Goal: Check status: Check status

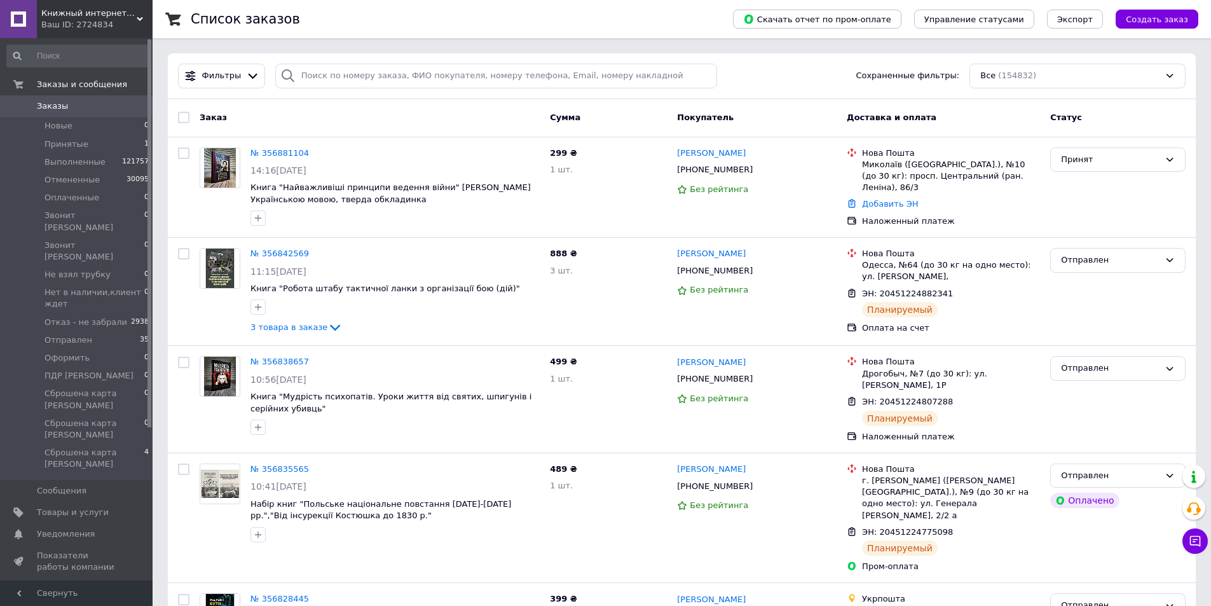
click at [99, 105] on span "Заказы" at bounding box center [77, 105] width 81 height 11
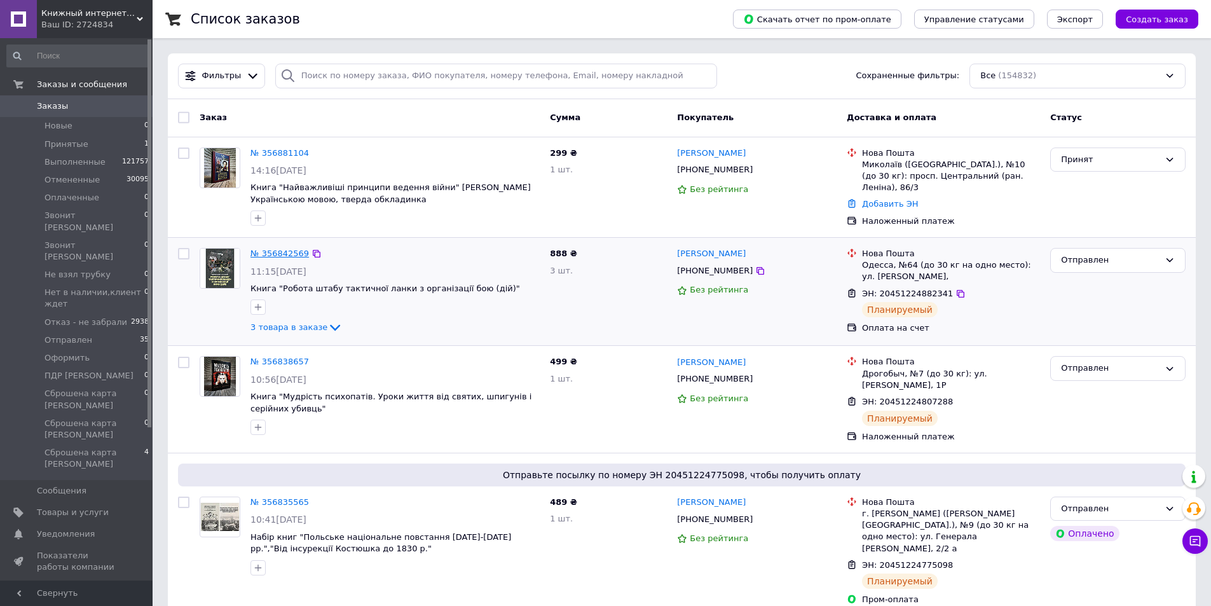
click at [275, 254] on link "№ 356842569" at bounding box center [279, 254] width 58 height 10
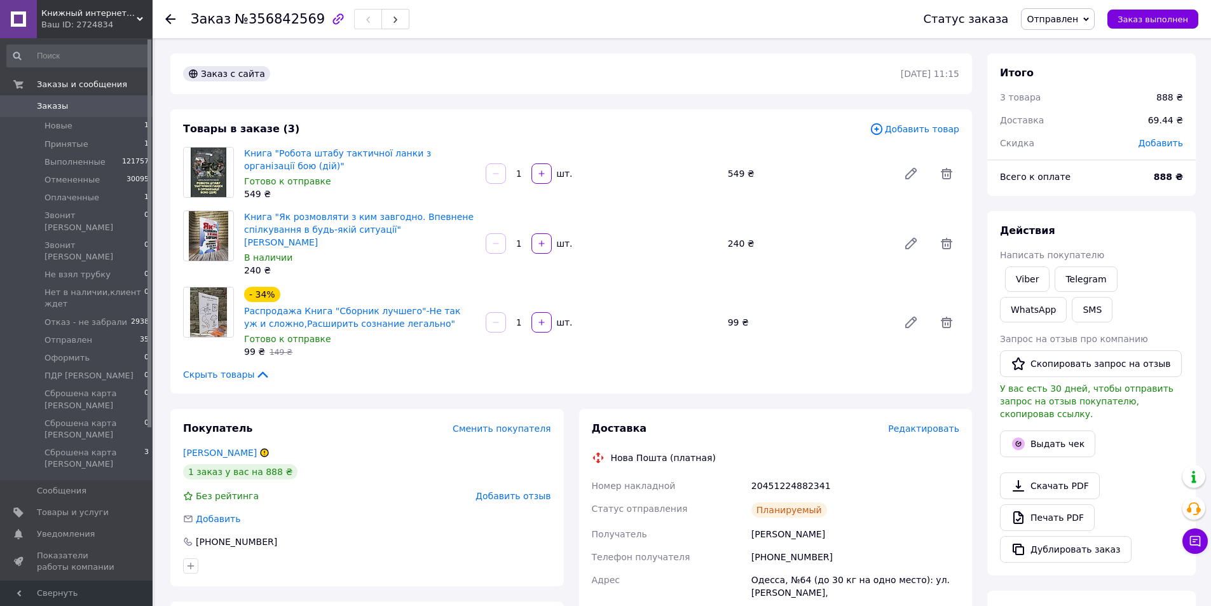
click at [805, 474] on div "20451224882341" at bounding box center [855, 485] width 213 height 23
copy div "20451224882341"
click at [381, 153] on link "Книга "Робота штабу тактичної ланки з організації бою (дій)"" at bounding box center [337, 159] width 187 height 23
click at [133, 60] on input at bounding box center [78, 55] width 144 height 23
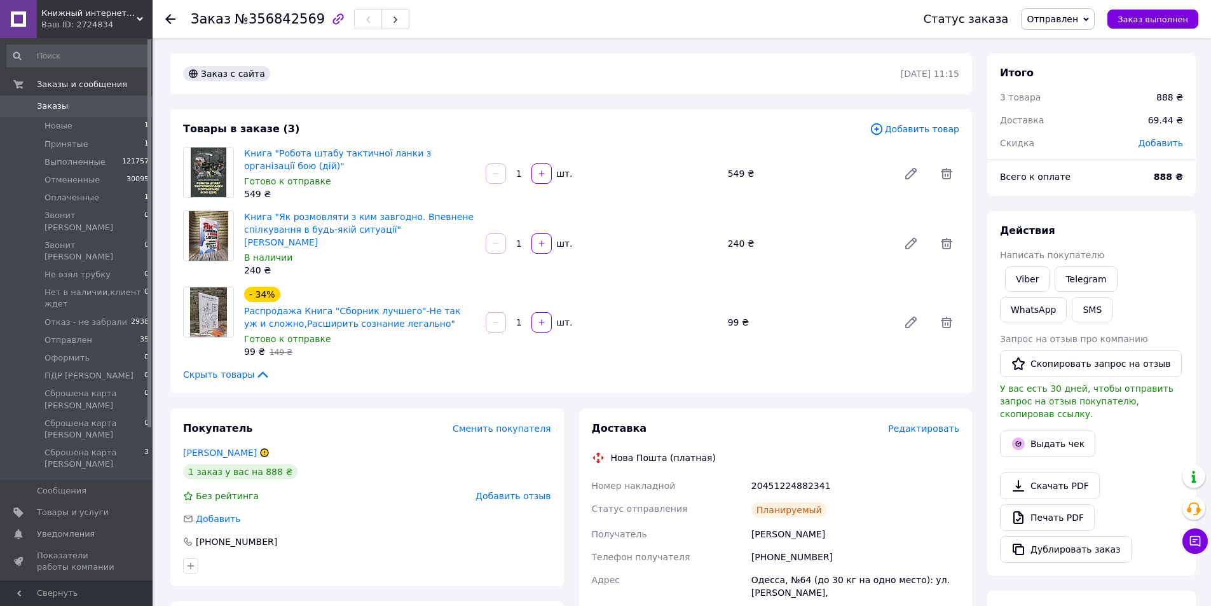
paste input "[PHONE_NUMBER]"
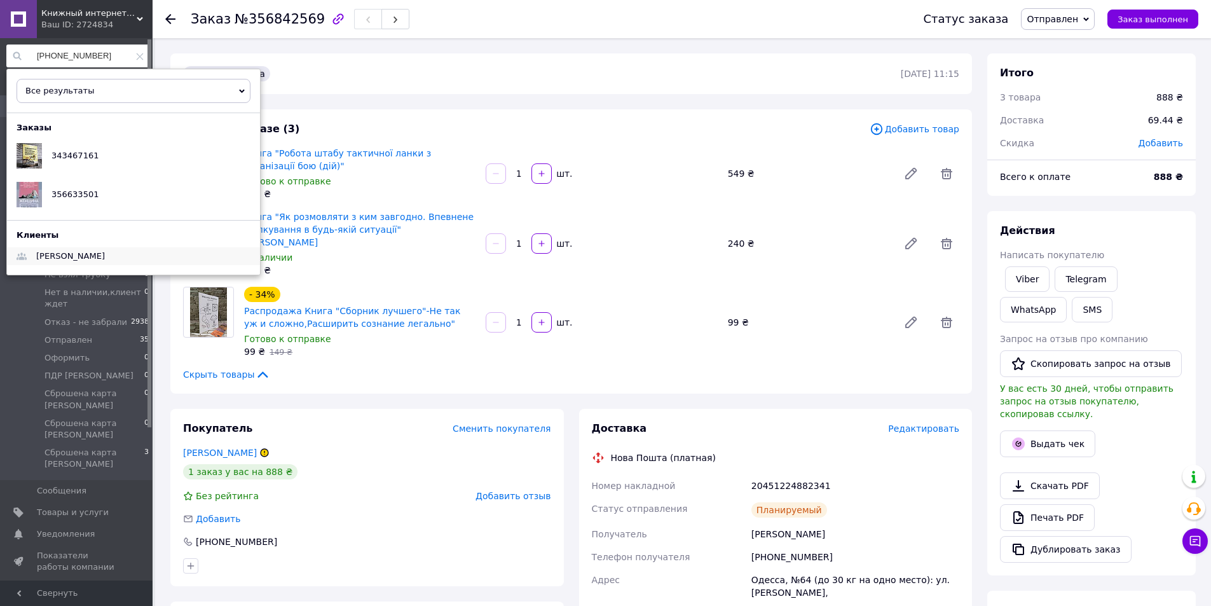
type input "[PHONE_NUMBER]"
click at [92, 258] on div "[PERSON_NAME]" at bounding box center [133, 256] width 253 height 18
